Goal: Contribute content: Add original content to the website for others to see

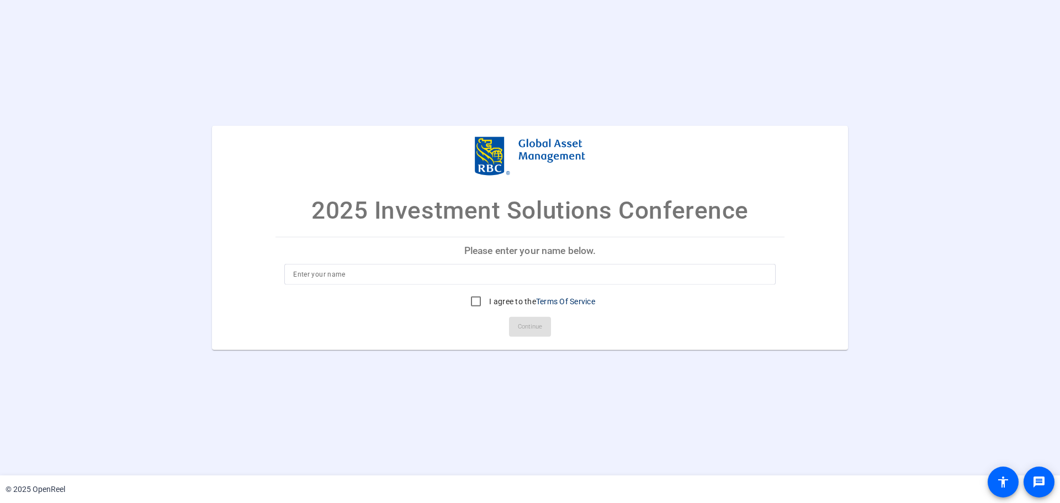
click at [383, 279] on input at bounding box center [530, 274] width 474 height 13
click at [477, 300] on input "I agree to the Terms Of Service" at bounding box center [476, 301] width 22 height 22
checkbox input "true"
click at [448, 276] on input at bounding box center [530, 274] width 474 height 13
type input "[PERSON_NAME]"
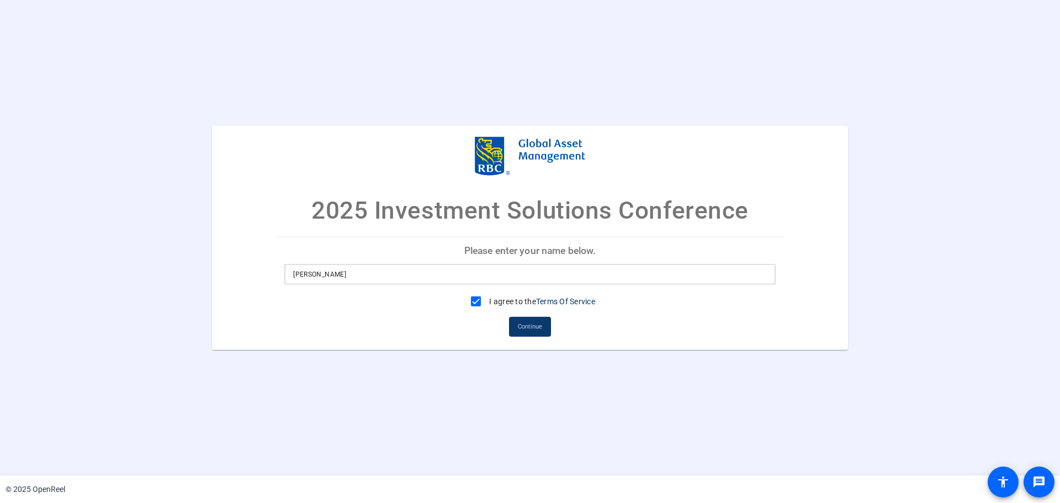
click at [529, 328] on span "Continue" at bounding box center [530, 327] width 24 height 17
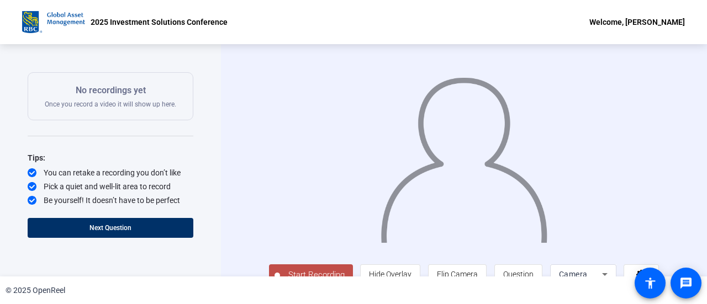
scroll to position [150, 0]
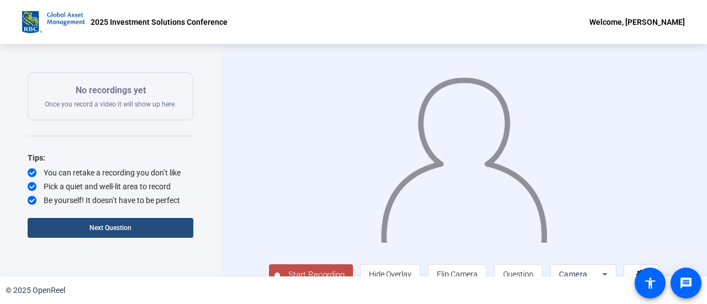
click at [120, 228] on span "Next Question" at bounding box center [110, 228] width 42 height 8
click at [152, 225] on span "Next Question" at bounding box center [155, 228] width 42 height 8
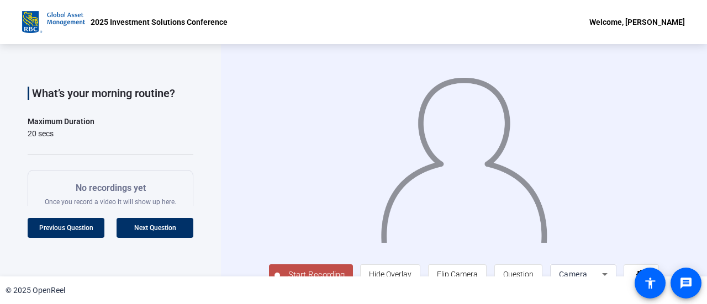
scroll to position [0, 0]
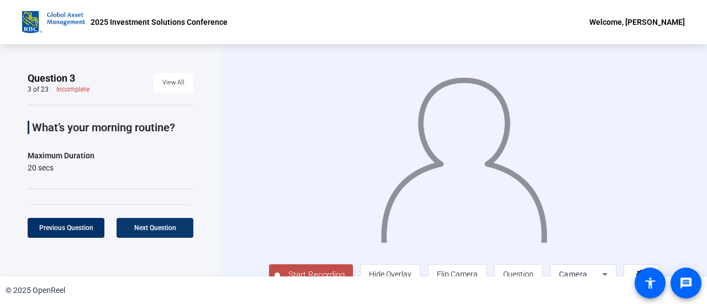
click at [152, 227] on span "Next Question" at bounding box center [155, 228] width 42 height 8
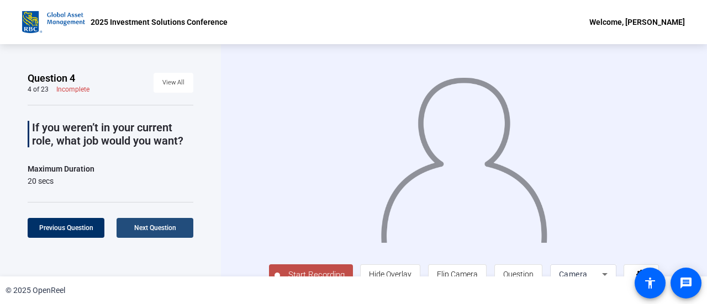
click at [152, 226] on span "Next Question" at bounding box center [155, 228] width 42 height 8
click at [151, 226] on span "Next Question" at bounding box center [155, 228] width 42 height 8
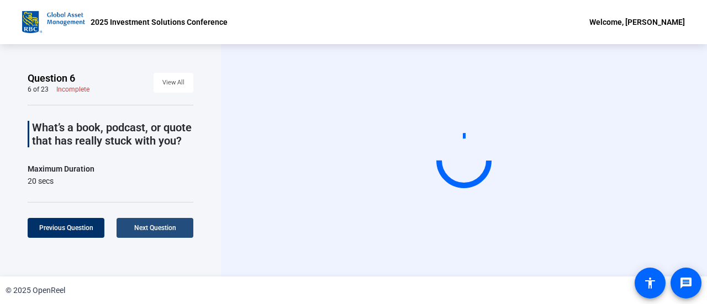
click at [151, 226] on span "Next Question" at bounding box center [155, 228] width 42 height 8
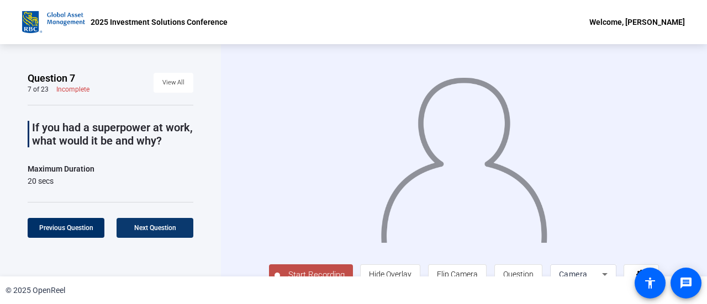
click at [151, 227] on span "Next Question" at bounding box center [155, 228] width 42 height 8
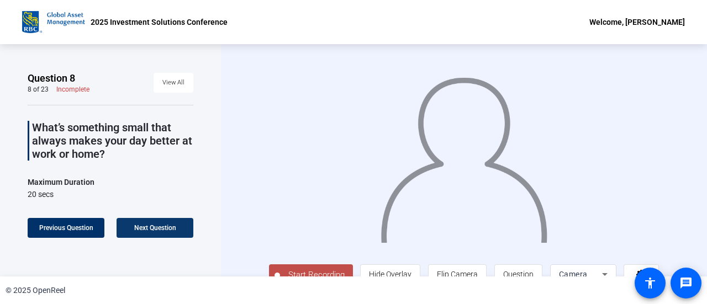
click at [151, 227] on span "Next Question" at bounding box center [155, 228] width 42 height 8
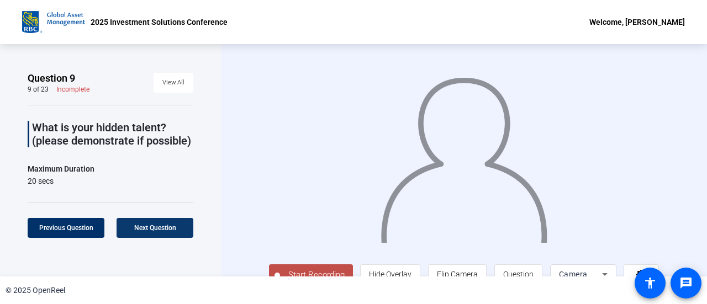
click at [155, 223] on span at bounding box center [155, 228] width 77 height 27
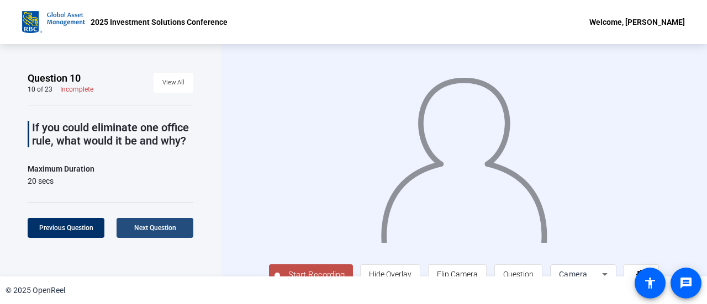
click at [156, 224] on span "Next Question" at bounding box center [155, 228] width 42 height 8
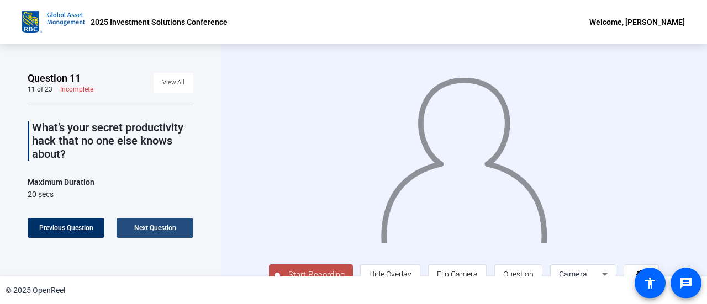
click at [155, 227] on span "Next Question" at bounding box center [155, 228] width 42 height 8
click at [155, 226] on span "Next Question" at bounding box center [155, 228] width 42 height 8
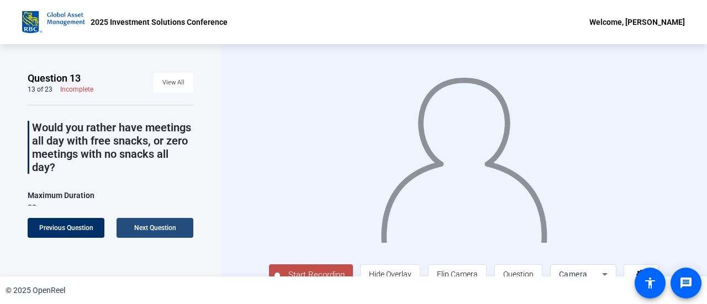
click at [155, 226] on span "Next Question" at bounding box center [155, 228] width 42 height 8
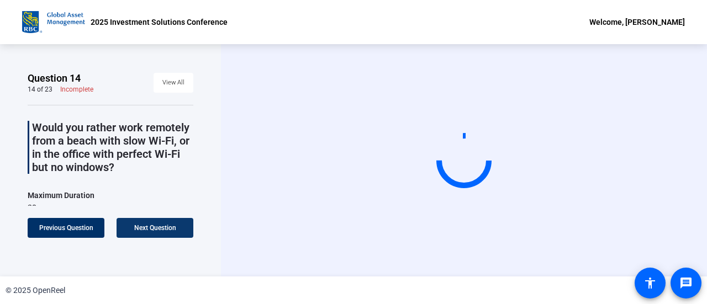
click at [155, 226] on span "Next Question" at bounding box center [155, 228] width 42 height 8
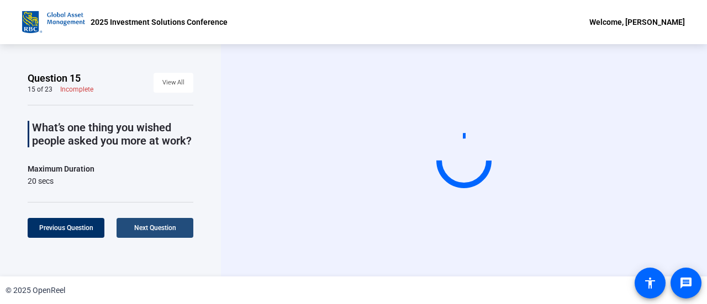
click at [156, 224] on span "Next Question" at bounding box center [155, 228] width 42 height 8
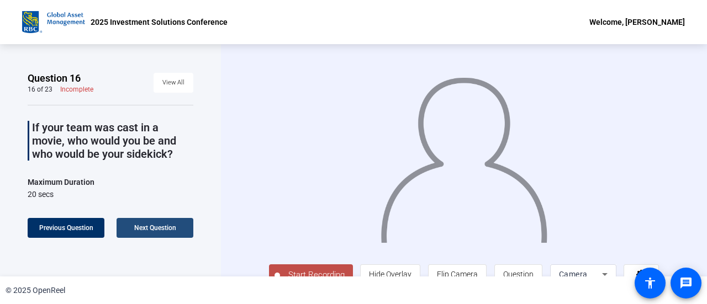
click at [155, 225] on span "Next Question" at bounding box center [155, 228] width 42 height 8
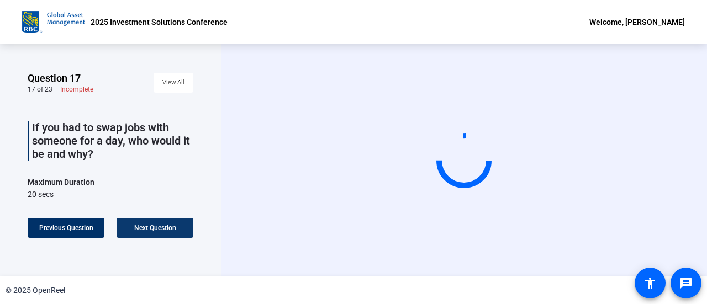
click at [155, 224] on span "Next Question" at bounding box center [155, 228] width 42 height 8
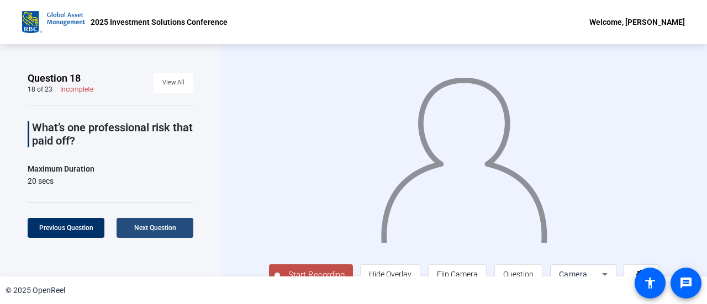
click at [155, 224] on span "Next Question" at bounding box center [155, 228] width 42 height 8
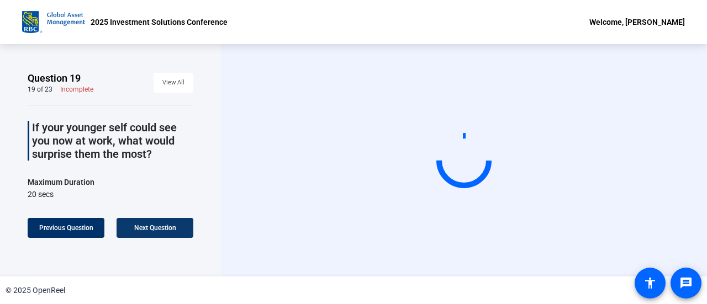
click at [154, 224] on span "Next Question" at bounding box center [155, 228] width 42 height 8
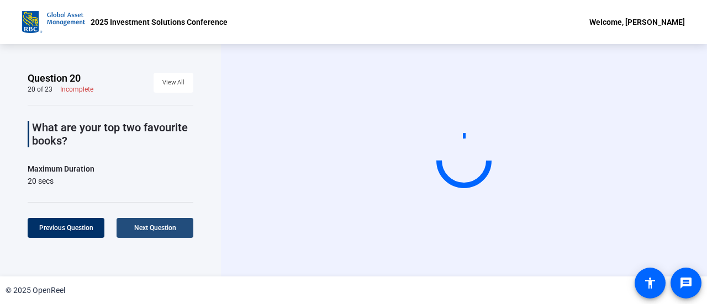
click at [154, 224] on span "Next Question" at bounding box center [155, 228] width 42 height 8
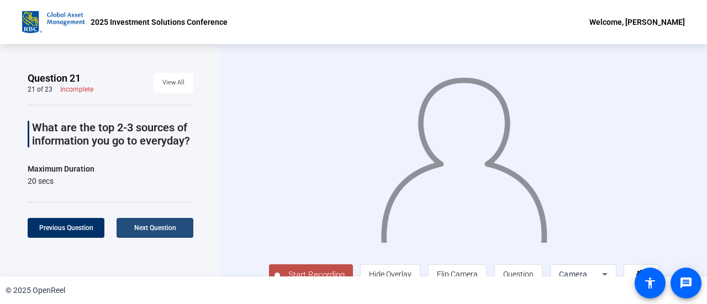
click at [154, 224] on span "Next Question" at bounding box center [155, 228] width 42 height 8
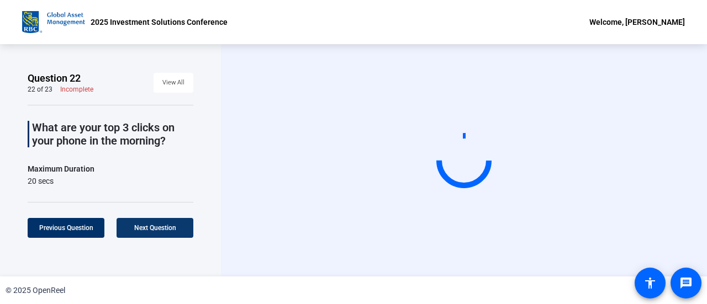
click at [154, 224] on span "Next Question" at bounding box center [155, 228] width 42 height 8
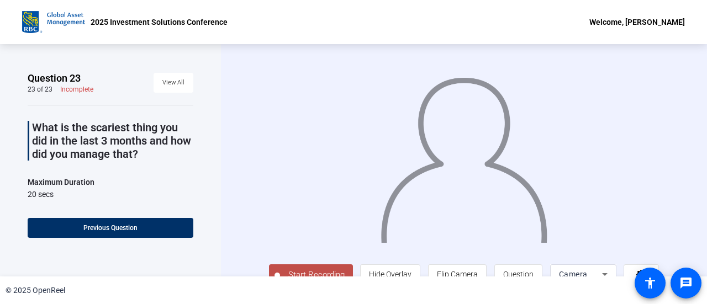
click at [168, 87] on span "View All" at bounding box center [173, 83] width 22 height 17
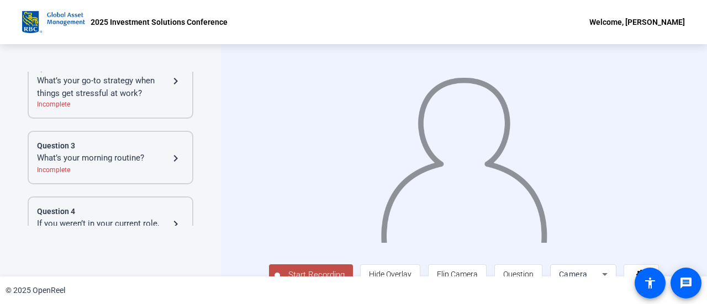
scroll to position [62, 0]
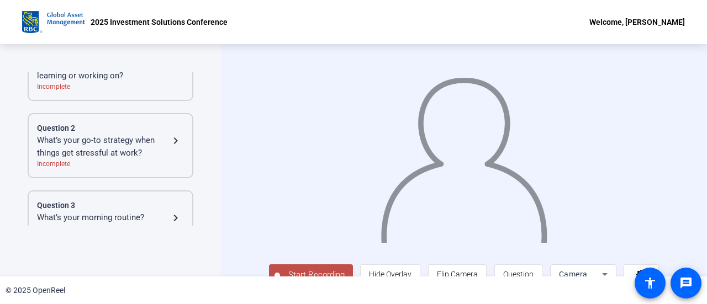
click at [112, 141] on div "What’s your go-to strategy when things get stressful at work?" at bounding box center [103, 146] width 132 height 25
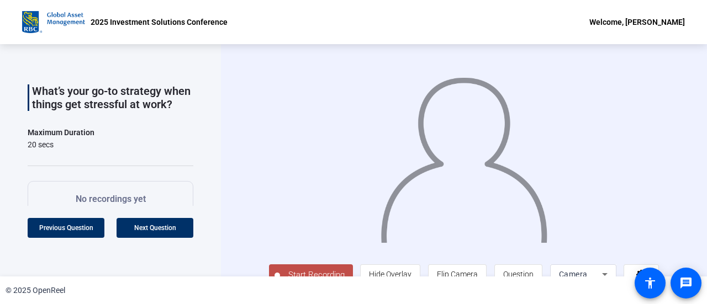
scroll to position [24, 0]
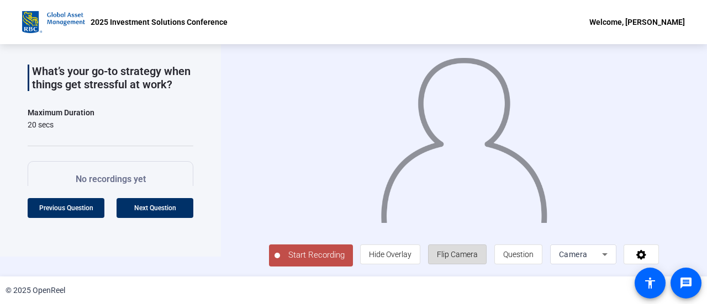
click at [473, 253] on span "Flip Camera" at bounding box center [457, 254] width 41 height 9
click at [473, 252] on span "Flip Camera" at bounding box center [457, 254] width 41 height 9
click at [608, 255] on icon at bounding box center [604, 254] width 13 height 13
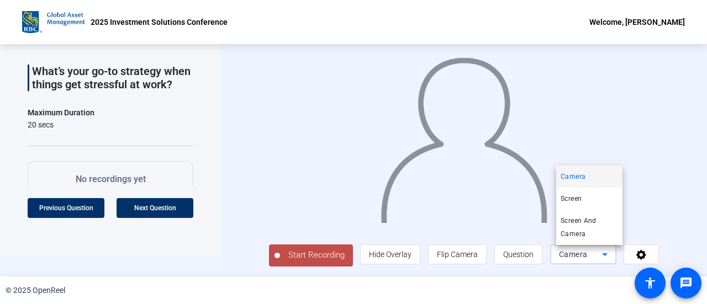
click at [606, 257] on div at bounding box center [353, 152] width 707 height 304
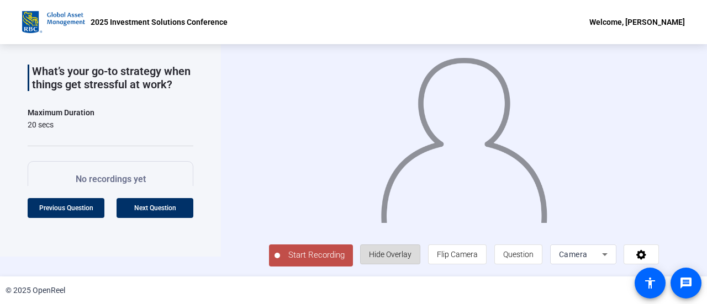
click at [405, 255] on span "Hide Overlay" at bounding box center [390, 254] width 43 height 9
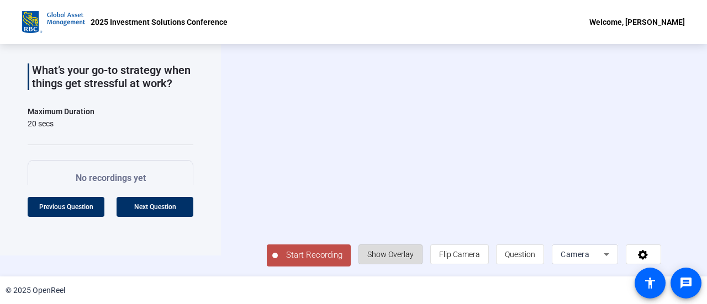
click at [405, 253] on span "Show Overlay" at bounding box center [390, 254] width 46 height 9
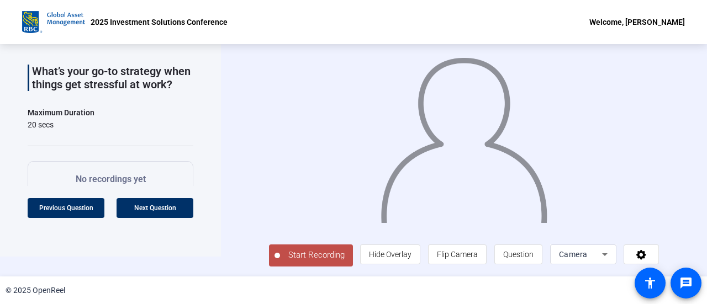
click at [306, 257] on span "Start Recording" at bounding box center [316, 255] width 73 height 13
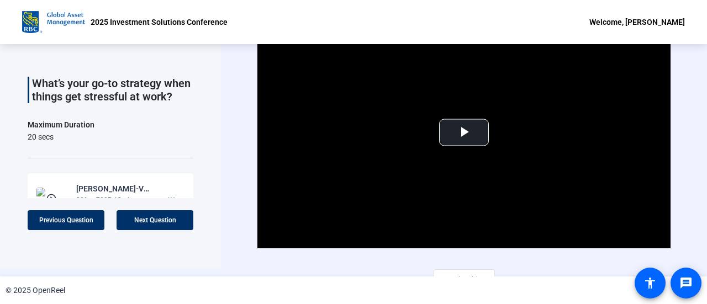
scroll to position [0, 0]
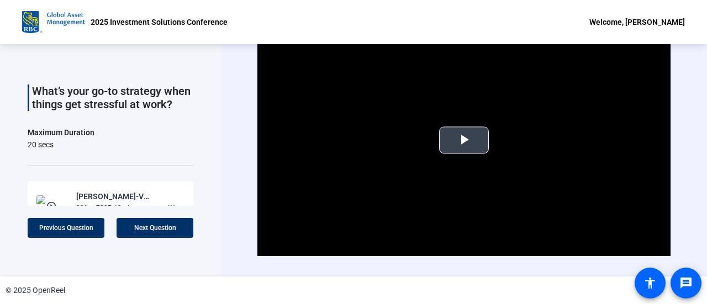
click at [464, 140] on span "Video Player" at bounding box center [464, 140] width 0 height 0
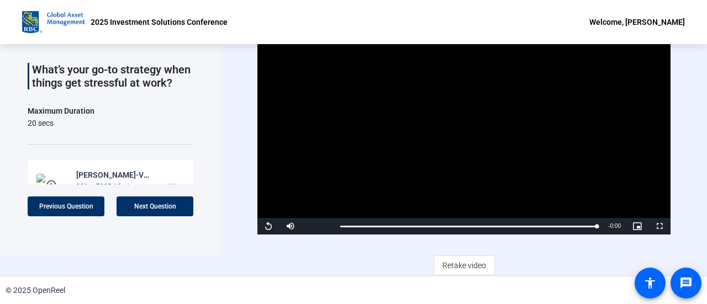
scroll to position [22, 0]
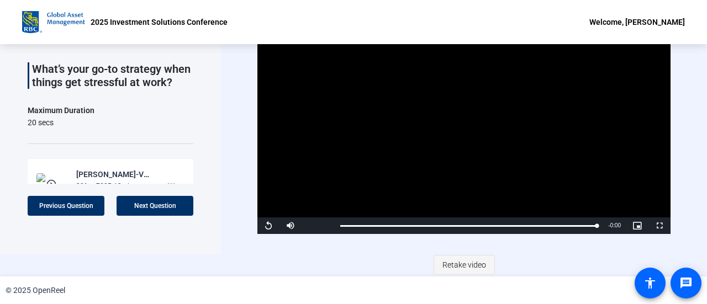
click at [467, 260] on span "Retake video" at bounding box center [464, 265] width 44 height 21
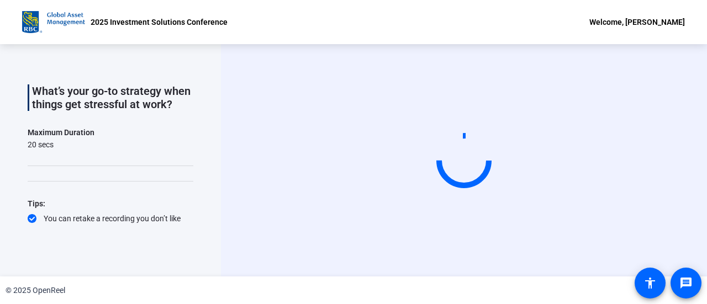
scroll to position [0, 0]
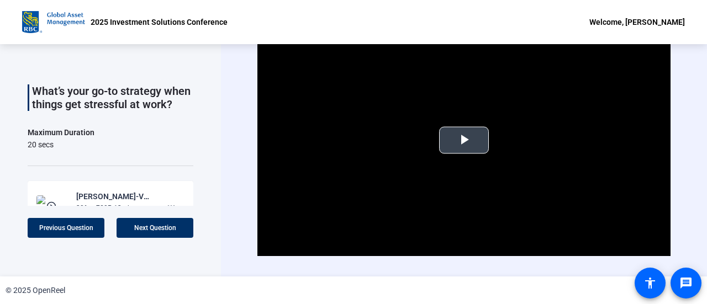
click at [464, 140] on span "Video Player" at bounding box center [464, 140] width 0 height 0
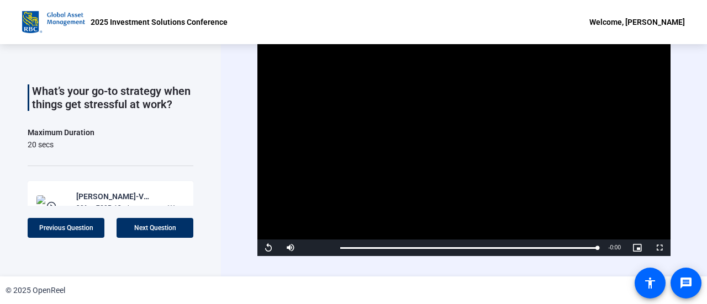
click at [599, 21] on div "Welcome, [PERSON_NAME]" at bounding box center [637, 21] width 96 height 13
click at [604, 36] on span "Logout" at bounding box center [610, 38] width 44 height 13
